Goal: Check status: Check status

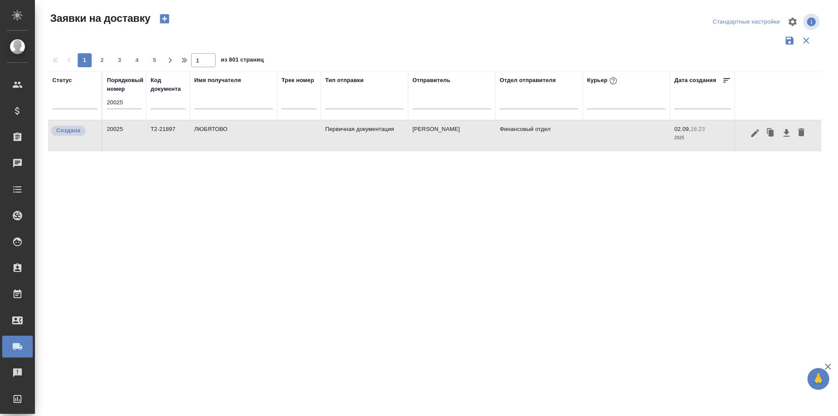
click at [109, 96] on div "Порядковый номер 20025" at bounding box center [124, 95] width 35 height 39
click at [109, 95] on div "Порядковый номер 20025" at bounding box center [124, 95] width 35 height 39
click at [122, 106] on input "20025" at bounding box center [124, 102] width 35 height 12
click at [123, 106] on input "20025" at bounding box center [124, 102] width 35 height 12
paste input "81"
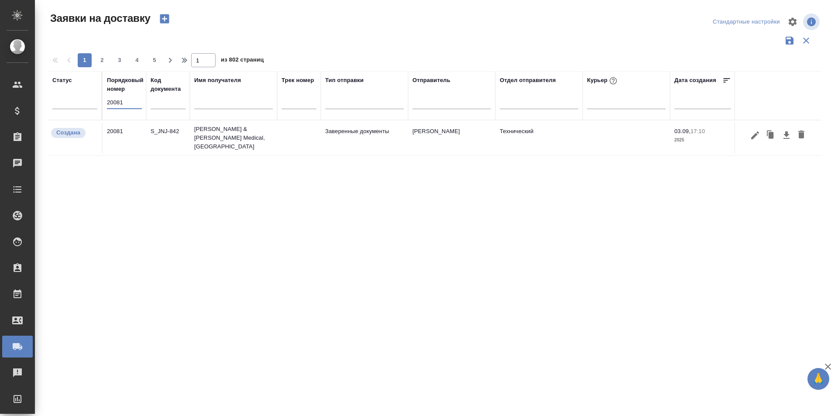
type input "20081"
click at [748, 135] on button "button" at bounding box center [754, 135] width 15 height 17
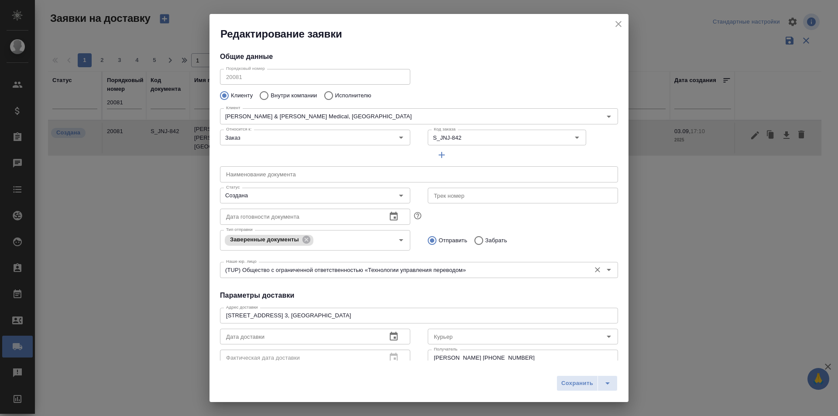
type input "[PERSON_NAME]"
type input "[PHONE_NUMBER]"
type input "[PERSON_NAME]"
click at [542, 220] on div "Тип отправки Заверенные документы Тип отправки Отправить Забрать" at bounding box center [418, 239] width 415 height 43
drag, startPoint x: 622, startPoint y: 23, endPoint x: 553, endPoint y: 57, distance: 76.9
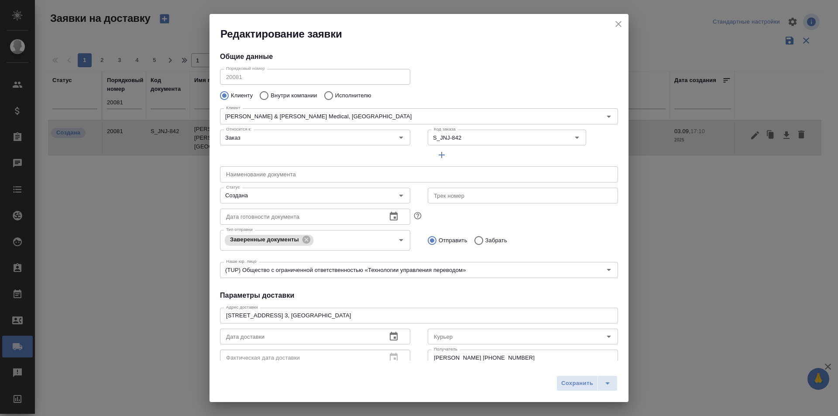
click at [622, 23] on icon "close" at bounding box center [618, 24] width 10 height 10
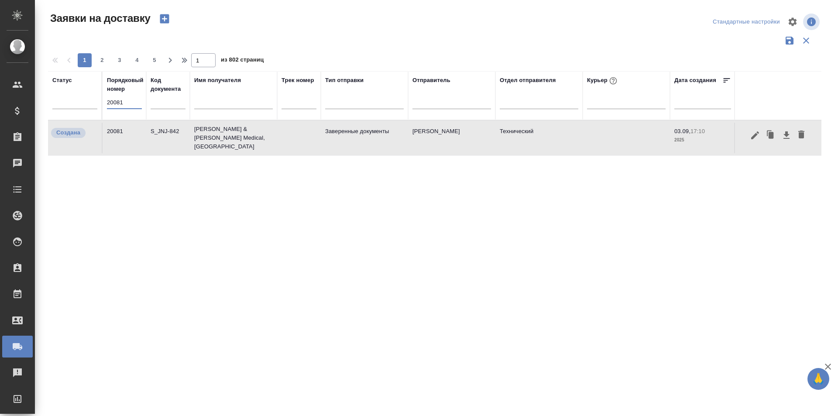
click at [113, 100] on input "20081" at bounding box center [124, 102] width 35 height 12
paste input "19992"
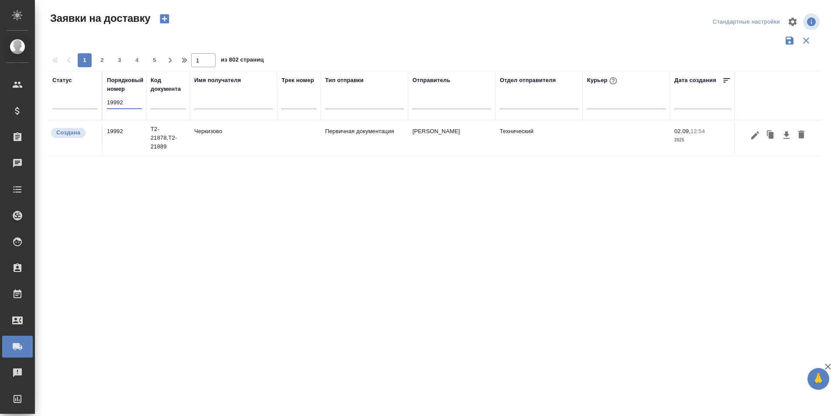
type input "19992"
click at [749, 138] on button "button" at bounding box center [754, 135] width 15 height 17
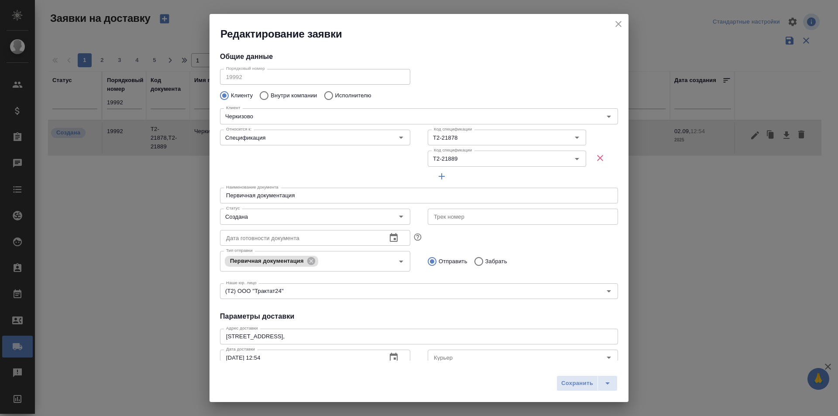
type input "[PERSON_NAME] [PERSON_NAME]"
type input "8 903 299 25 97"
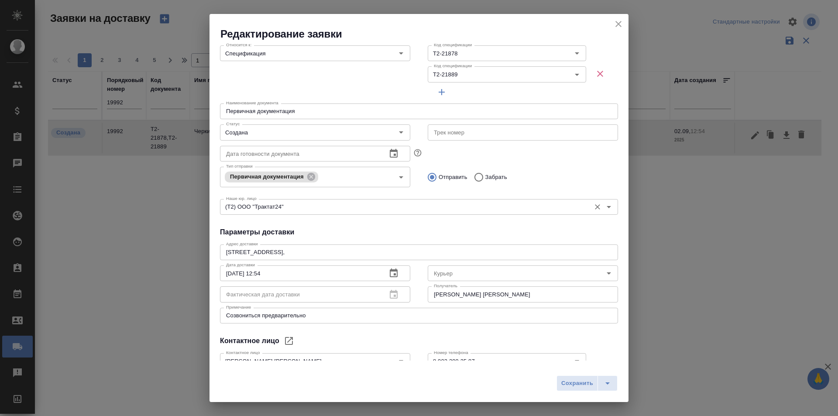
scroll to position [140, 0]
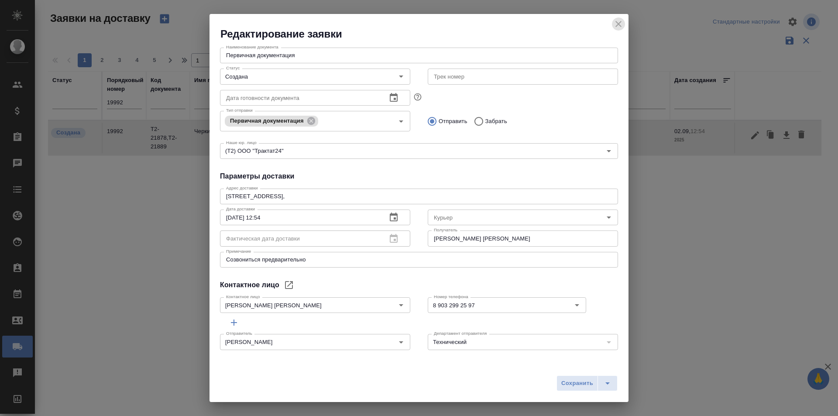
click at [620, 25] on icon "close" at bounding box center [618, 24] width 6 height 6
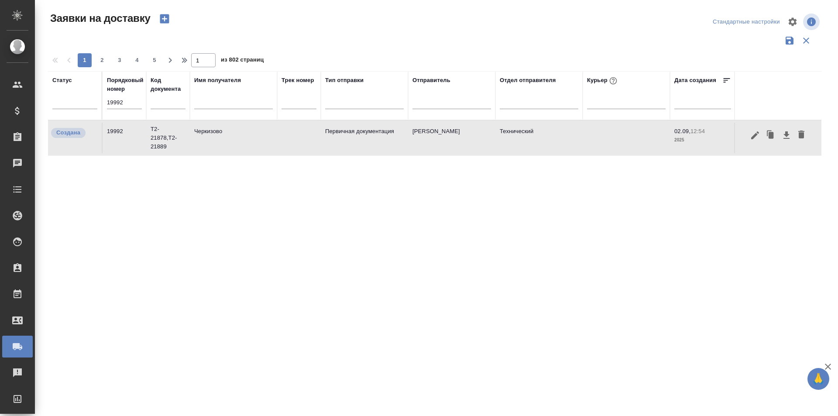
click at [112, 102] on input "19992" at bounding box center [124, 102] width 35 height 12
paste input "20075"
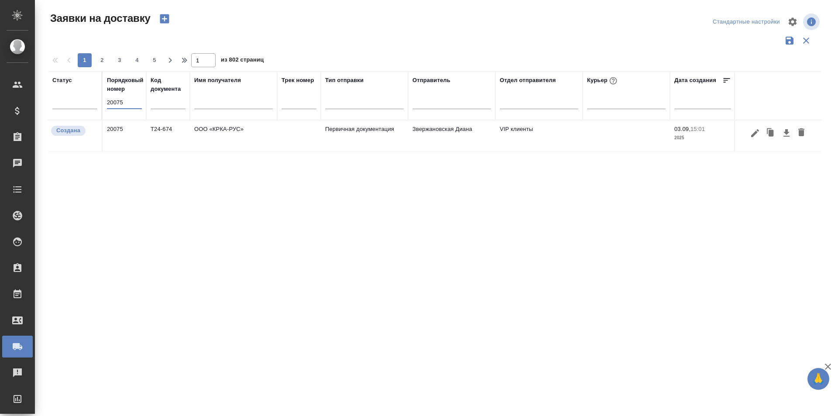
type input "20075"
click at [785, 134] on icon "button" at bounding box center [786, 132] width 6 height 7
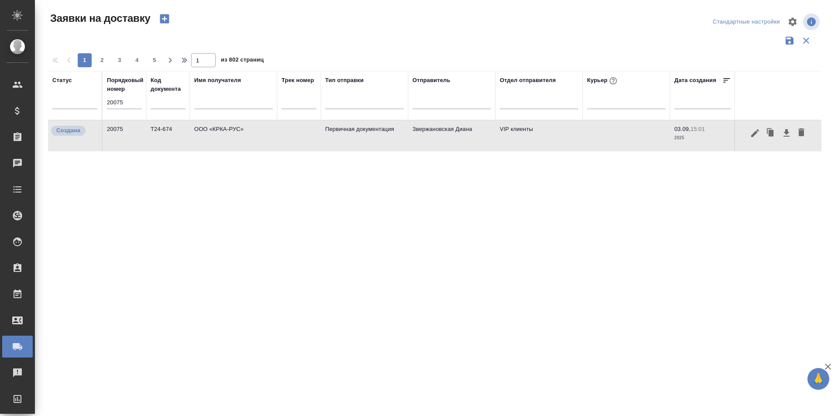
click at [126, 104] on input "20075" at bounding box center [124, 102] width 35 height 12
